Goal: Transaction & Acquisition: Purchase product/service

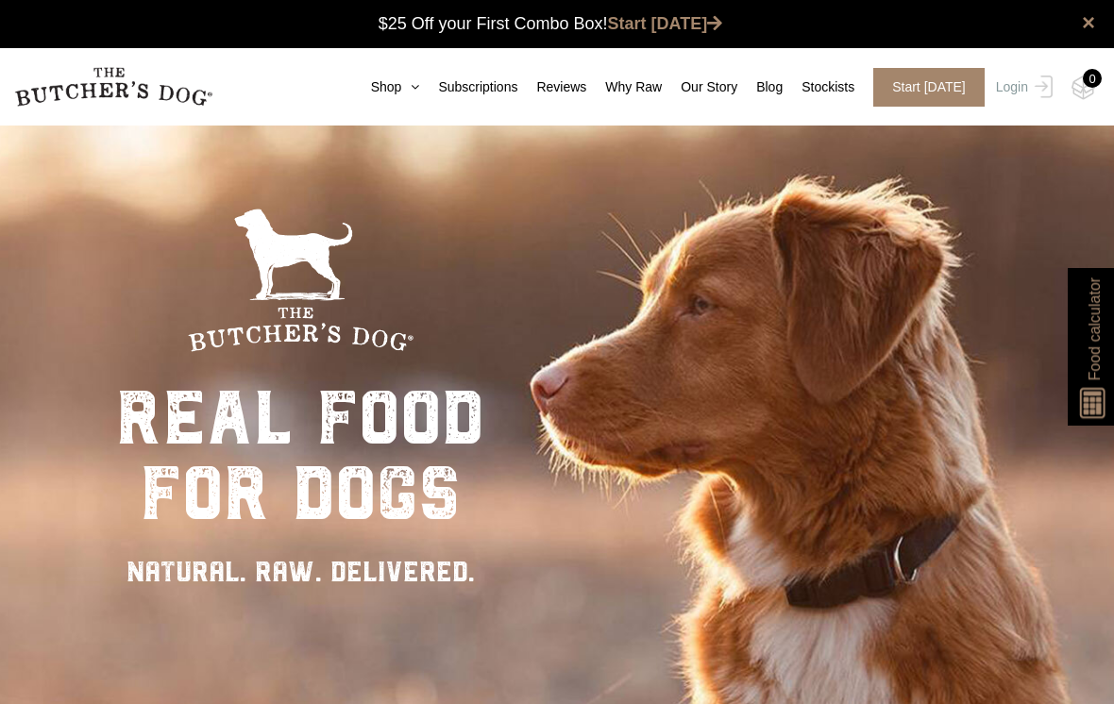
click at [1013, 91] on div "Close dialog $25 OFF YOUR FIRST ORDER + FREE SHIPPING ($150 Minimum Spend) Emai…" at bounding box center [557, 352] width 1114 height 704
click at [1013, 84] on link "Login" at bounding box center [1021, 87] width 61 height 39
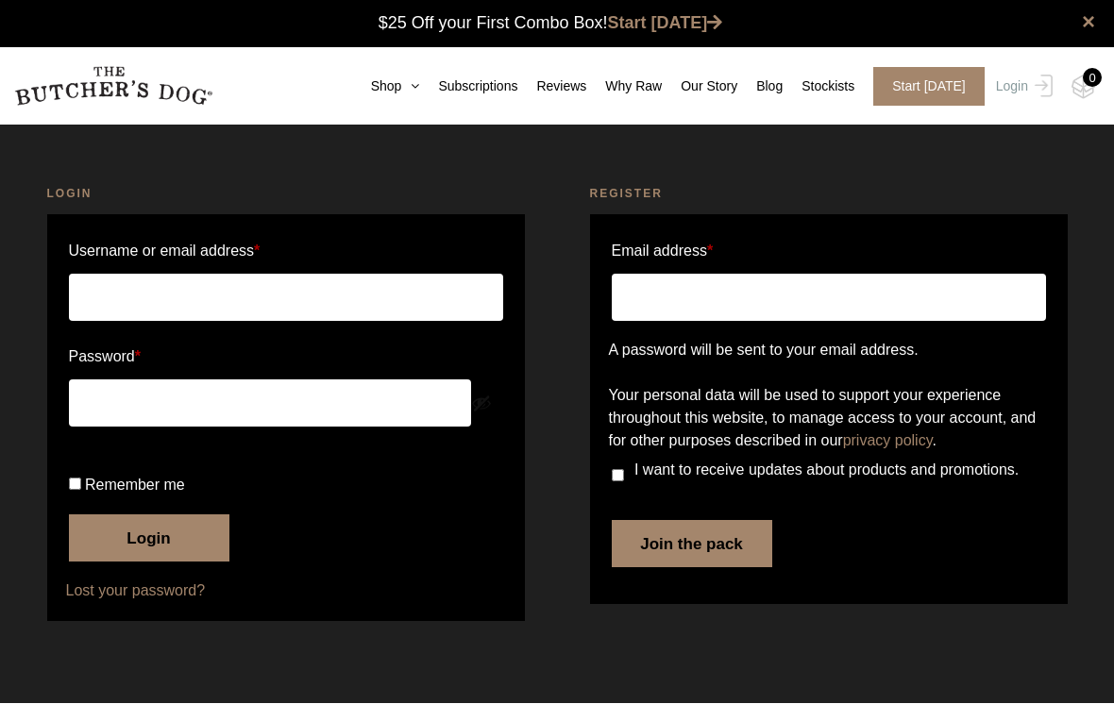
type input "edread@bigpond.com"
click at [164, 562] on button "Login" at bounding box center [149, 538] width 160 height 47
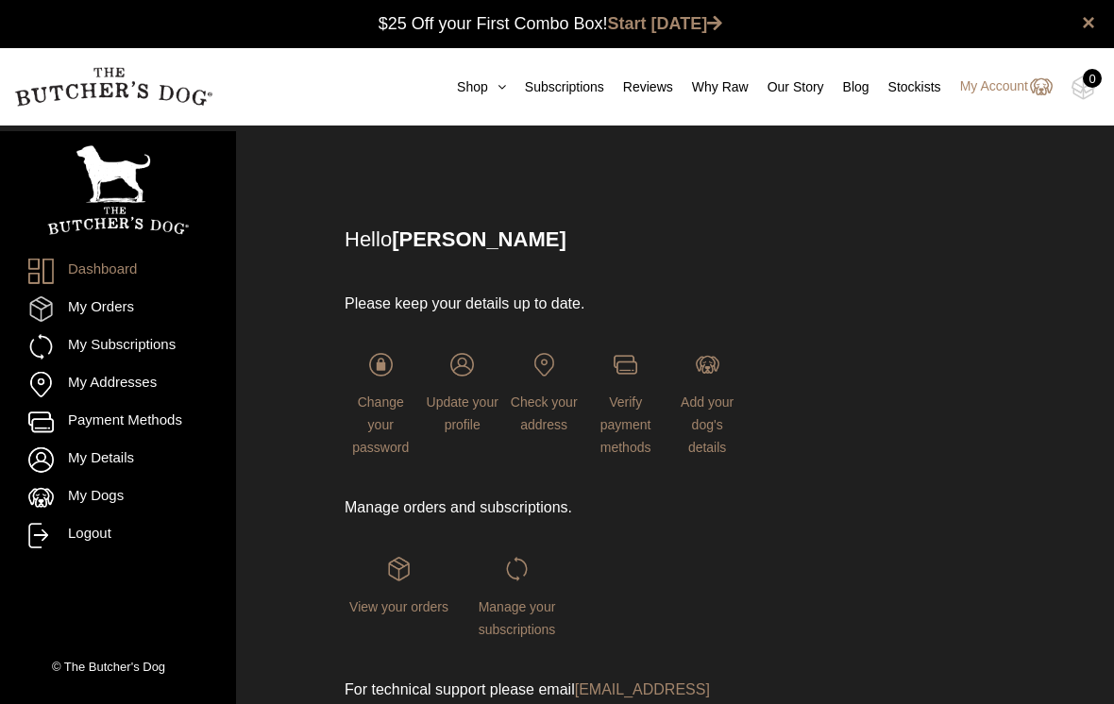
scroll to position [1, 0]
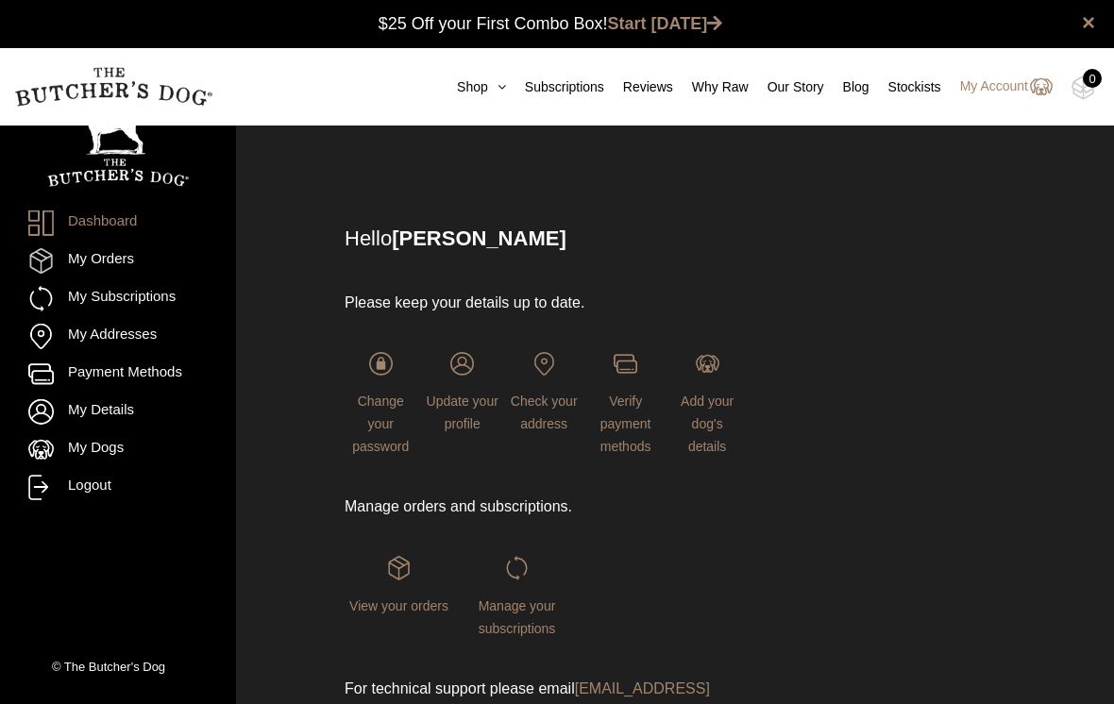
click at [488, 88] on icon at bounding box center [497, 86] width 18 height 13
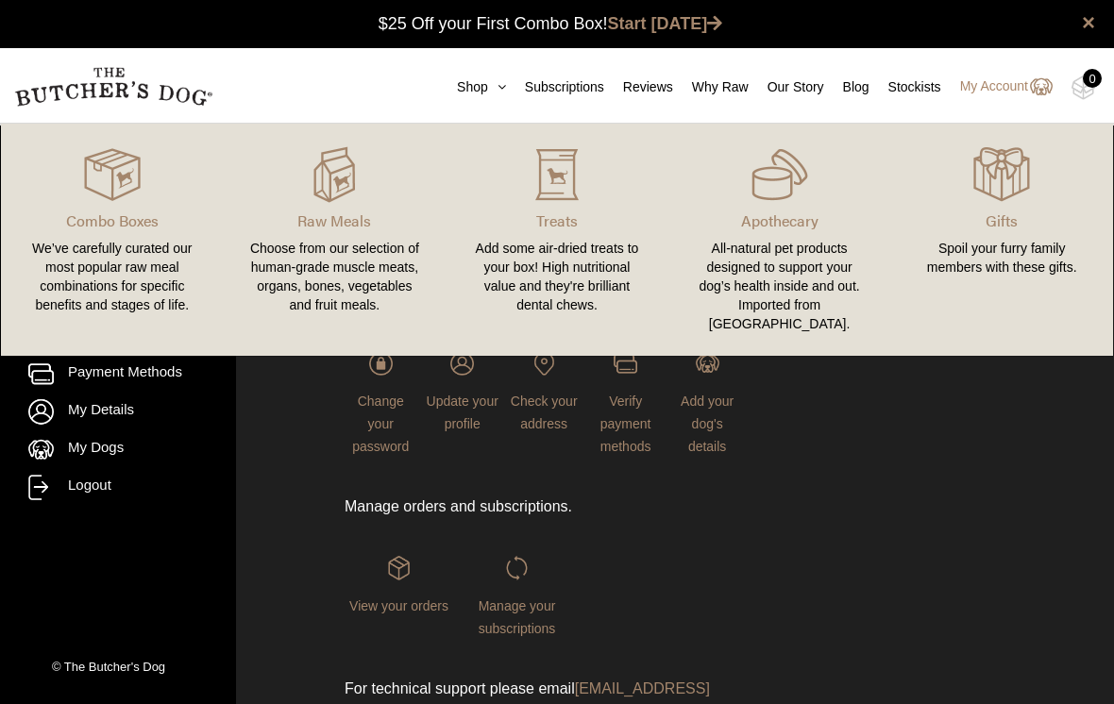
click at [788, 252] on div "All-natural pet products designed to support your dog’s health inside and out. …" at bounding box center [779, 286] width 177 height 94
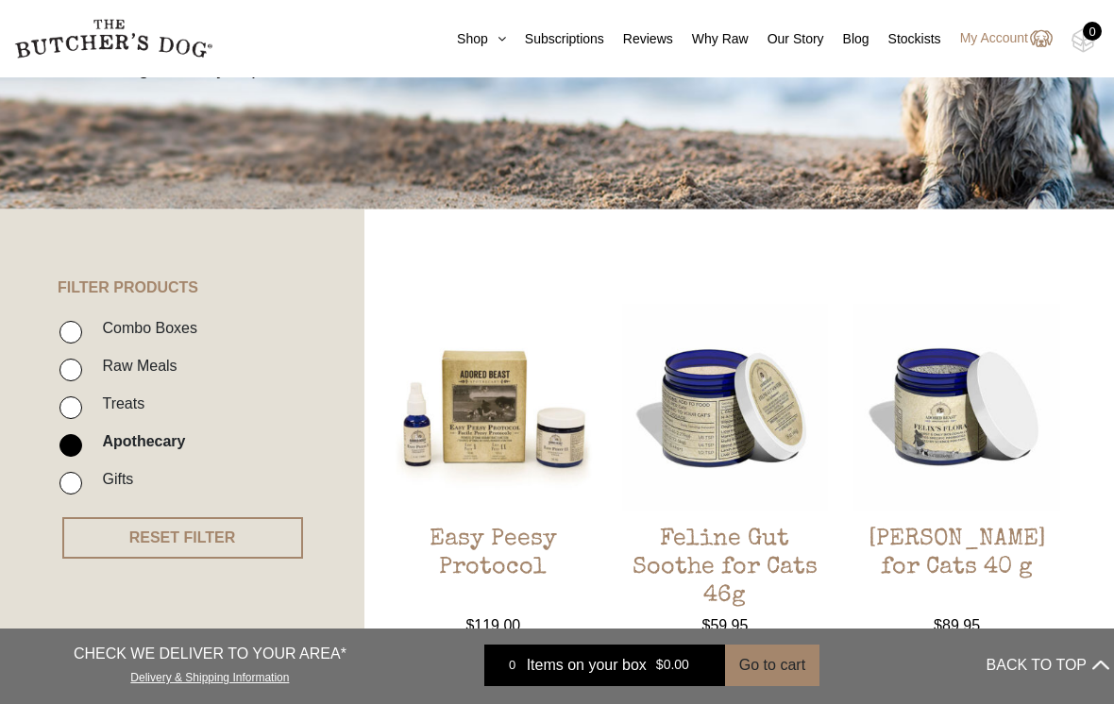
scroll to position [296, 0]
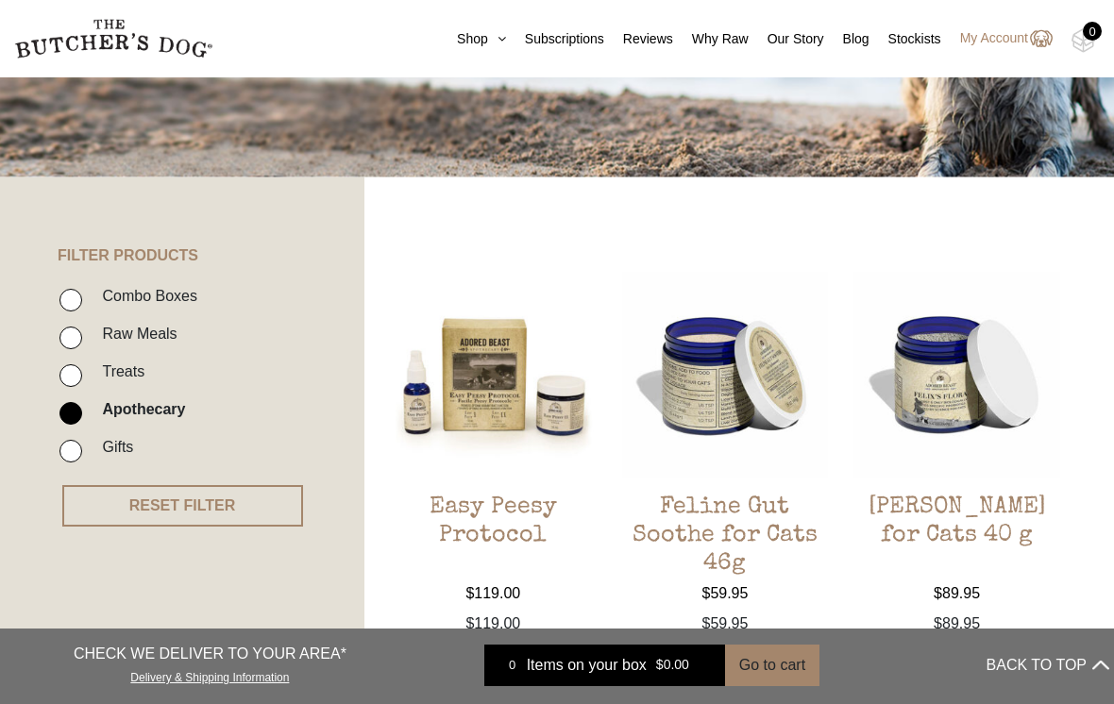
click at [77, 374] on input "Treats" at bounding box center [70, 375] width 23 height 23
checkbox input "true"
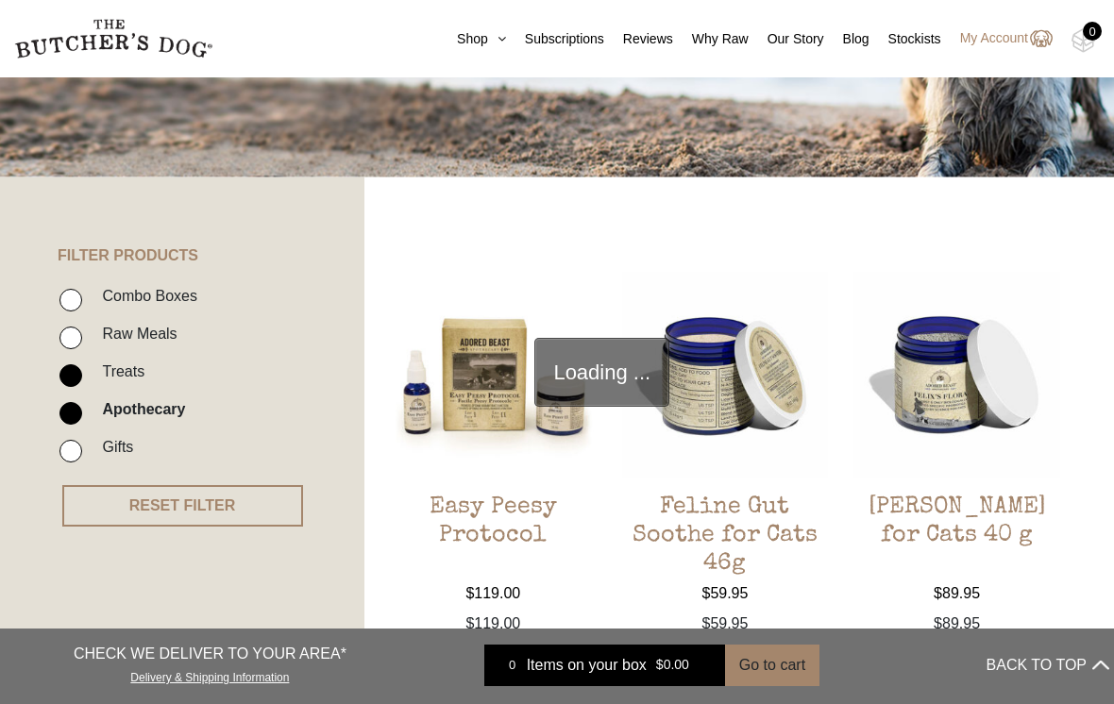
click at [75, 411] on input "Apothecary" at bounding box center [70, 413] width 23 height 23
checkbox input "false"
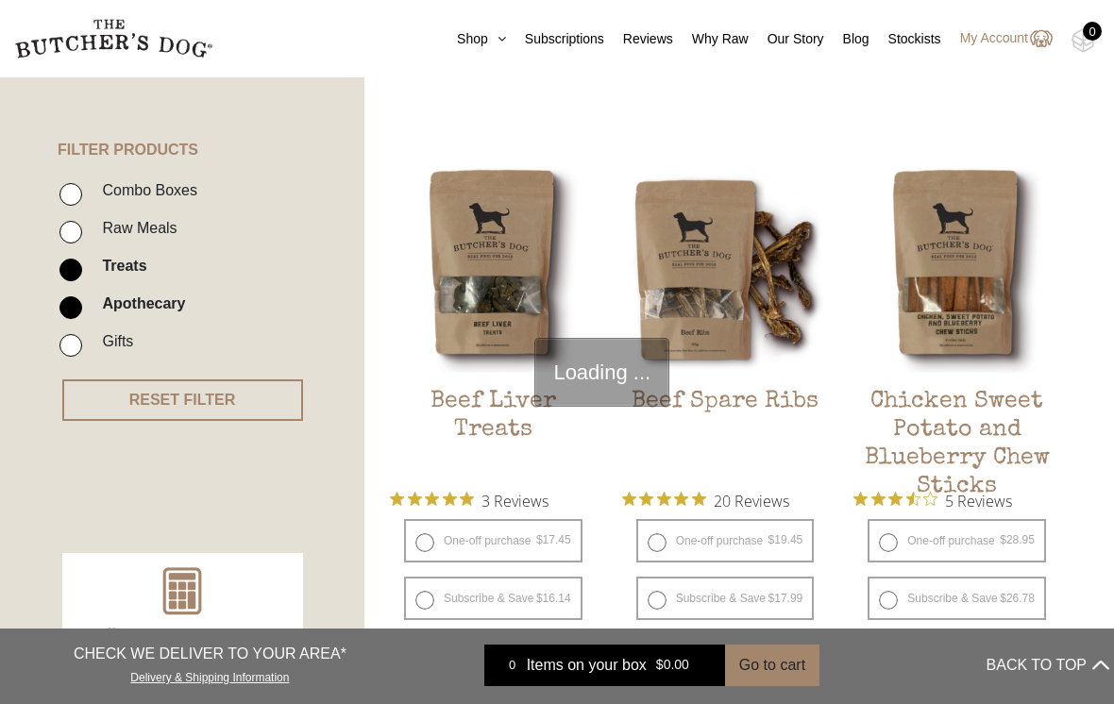
scroll to position [427, 0]
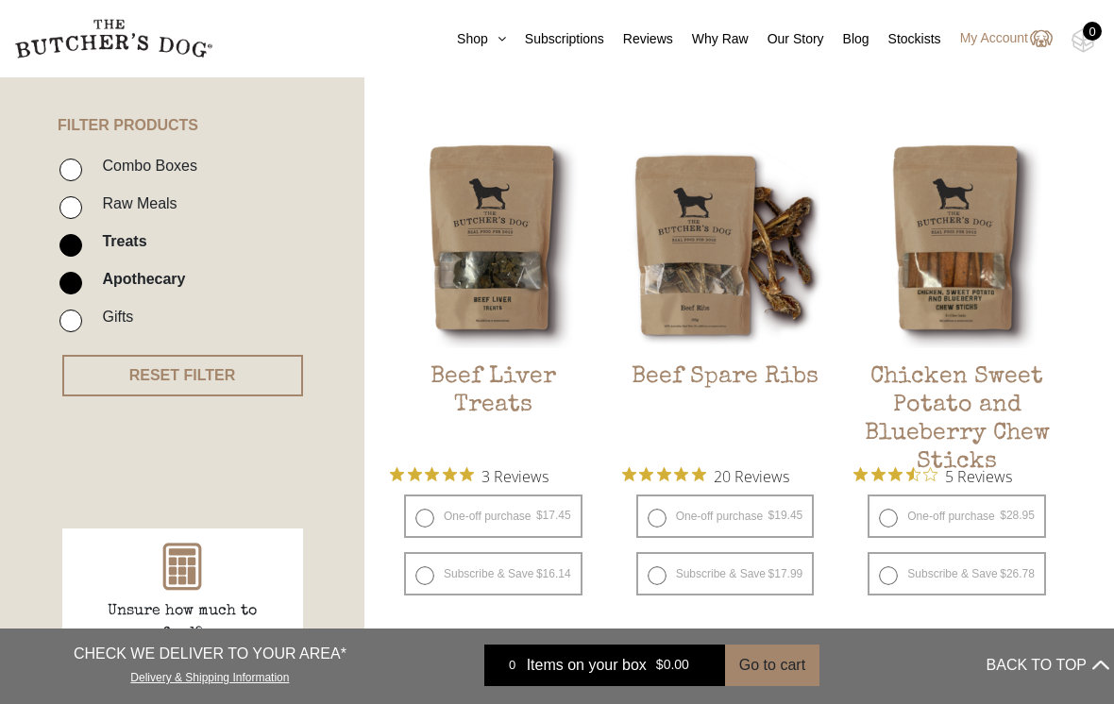
click at [655, 518] on label "One-off purchase $ 19.45 — or subscribe and save 7.5%" at bounding box center [725, 516] width 178 height 43
radio input "true"
click at [0, 0] on button "Add item" at bounding box center [0, 0] width 0 height 0
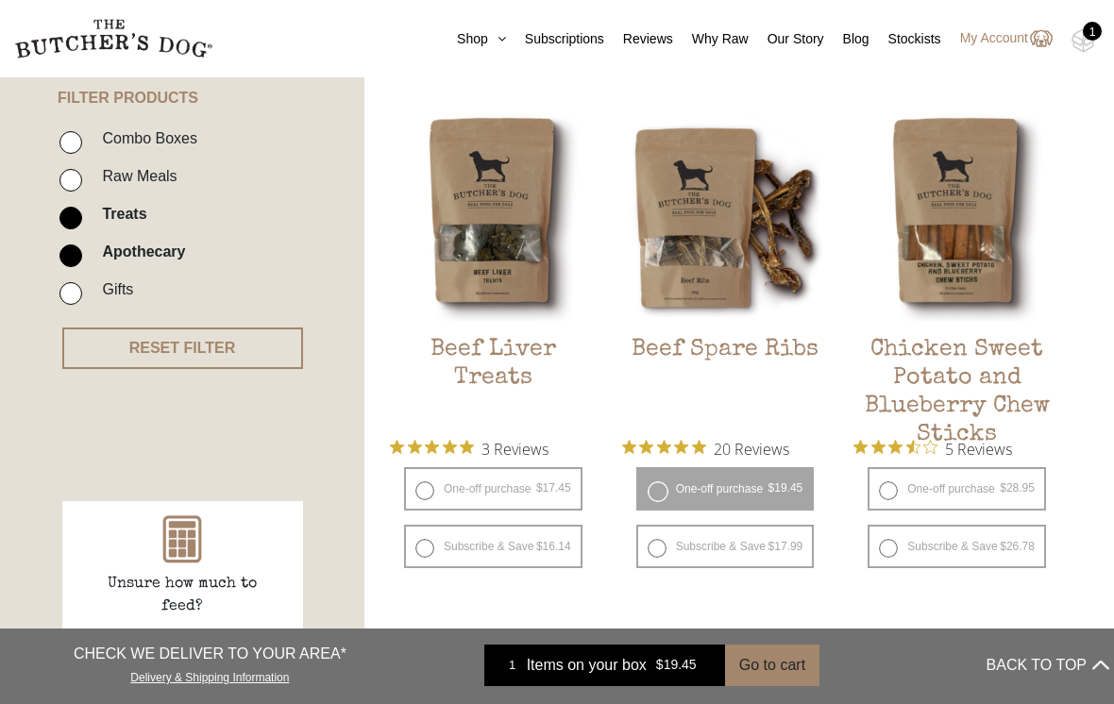
scroll to position [456, 0]
